Goal: Contribute content: Add original content to the website for others to see

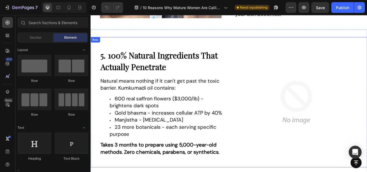
scroll to position [860, 0]
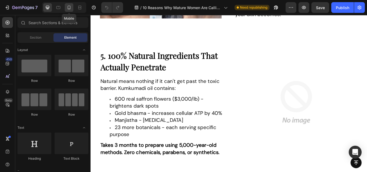
click at [69, 9] on icon at bounding box center [69, 8] width 3 height 4
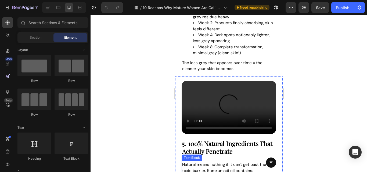
scroll to position [853, 0]
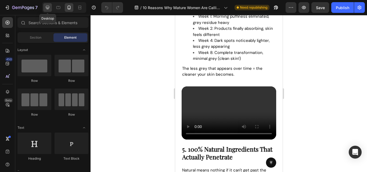
click at [49, 7] on icon at bounding box center [47, 7] width 3 height 3
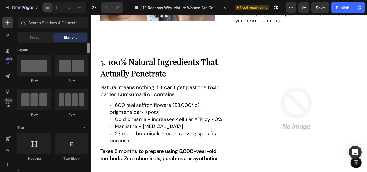
scroll to position [847, 0]
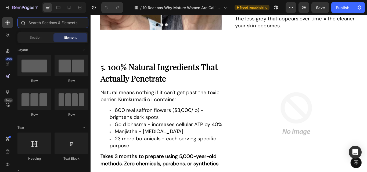
click at [33, 21] on input "text" at bounding box center [52, 22] width 71 height 11
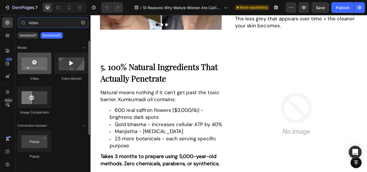
type input "video"
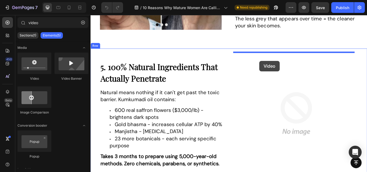
drag, startPoint x: 125, startPoint y: 76, endPoint x: 287, endPoint y: 69, distance: 162.8
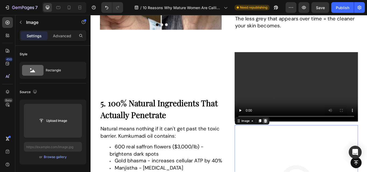
click at [293, 138] on icon at bounding box center [294, 139] width 4 height 4
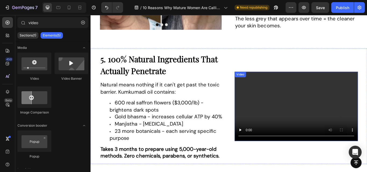
click at [291, 109] on video at bounding box center [331, 121] width 144 height 81
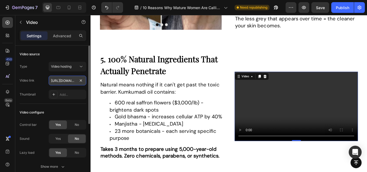
click at [60, 79] on input "[URL][DOMAIN_NAME]" at bounding box center [68, 81] width 38 height 10
type input "[URL][DOMAIN_NAME]"
click at [62, 86] on div "Type Video hosting Video link [URL][DOMAIN_NAME] Thumbnail Add..." at bounding box center [53, 81] width 67 height 38
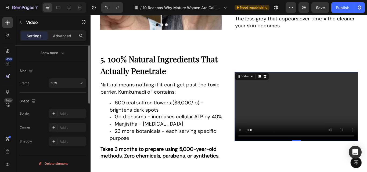
scroll to position [60, 0]
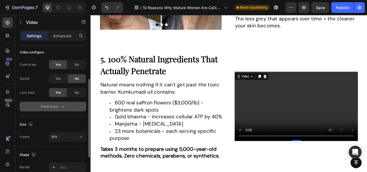
click at [51, 106] on div "Show more" at bounding box center [53, 106] width 25 height 5
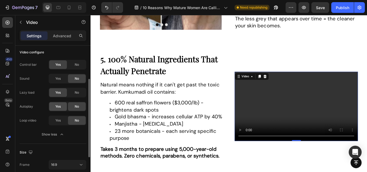
click at [60, 102] on div "Yes" at bounding box center [58, 106] width 18 height 9
click at [345, 6] on div "Publish" at bounding box center [342, 8] width 13 height 6
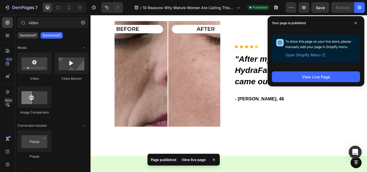
scroll to position [1726, 0]
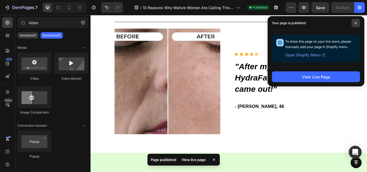
click at [355, 22] on icon at bounding box center [356, 23] width 2 height 2
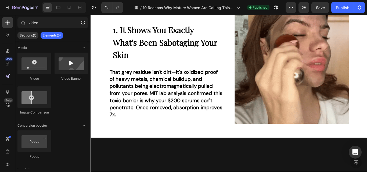
scroll to position [0, 0]
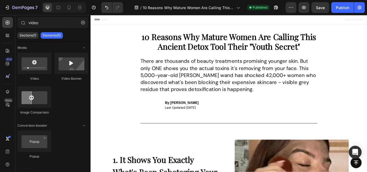
drag, startPoint x: 413, startPoint y: 114, endPoint x: 448, endPoint y: 29, distance: 91.7
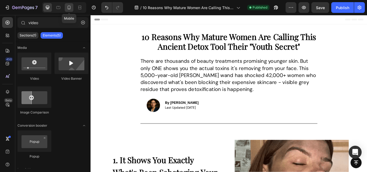
click at [68, 8] on icon at bounding box center [69, 8] width 3 height 4
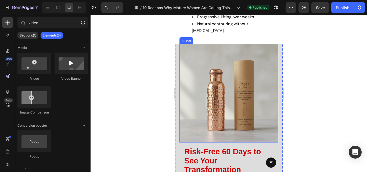
scroll to position [1840, 0]
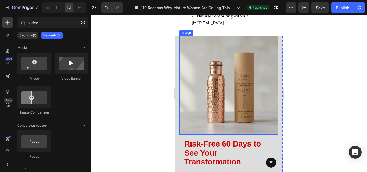
click at [222, 94] on img at bounding box center [228, 85] width 99 height 99
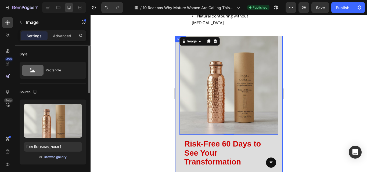
drag, startPoint x: 141, startPoint y: 1, endPoint x: 49, endPoint y: 158, distance: 181.7
click at [49, 158] on div "Browse gallery" at bounding box center [55, 157] width 23 height 5
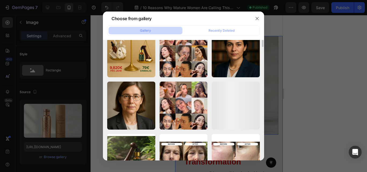
scroll to position [827, 0]
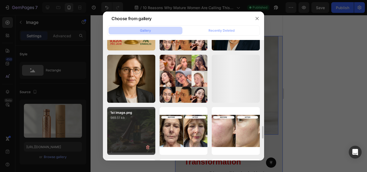
click at [138, 134] on div "1st image.png 989.51 kb" at bounding box center [131, 131] width 48 height 48
type input "[URL][DOMAIN_NAME]"
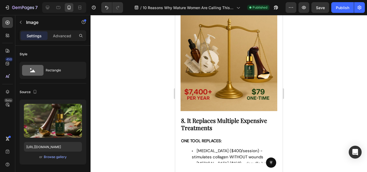
scroll to position [1463, 0]
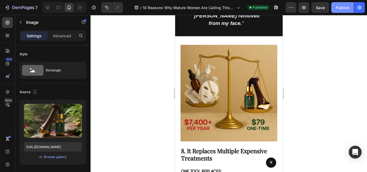
click at [341, 4] on button "Publish" at bounding box center [343, 7] width 23 height 11
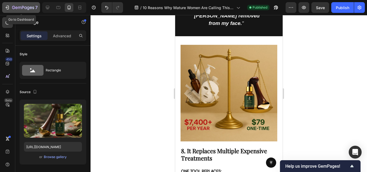
click at [5, 7] on icon "button" at bounding box center [7, 7] width 5 height 5
